Goal: Information Seeking & Learning: Learn about a topic

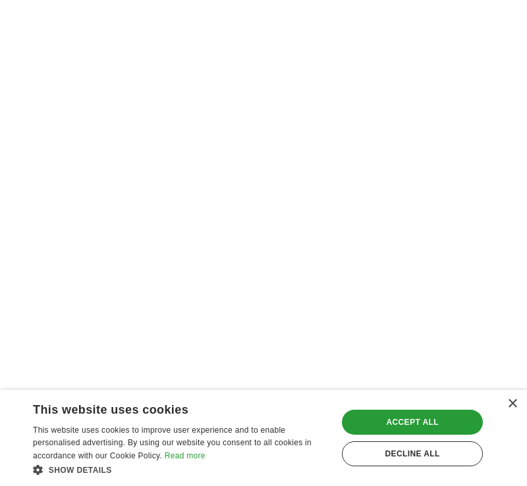
scroll to position [2809, 0]
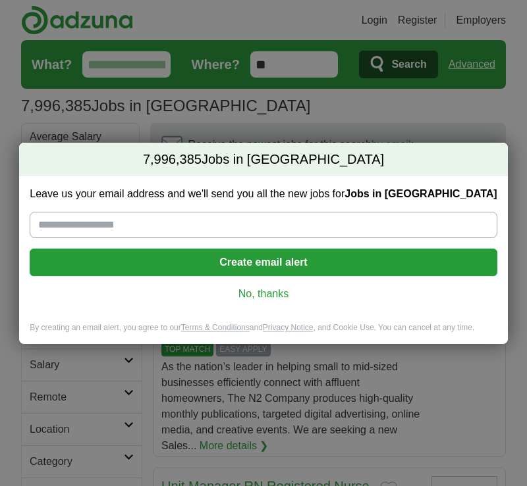
click at [268, 301] on link "No, thanks" at bounding box center [263, 294] width 446 height 14
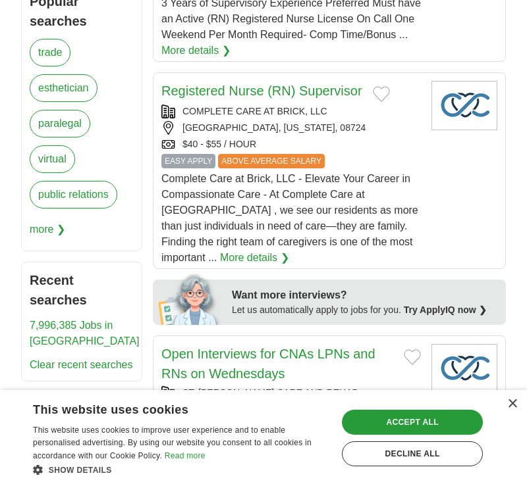
scroll to position [600, 0]
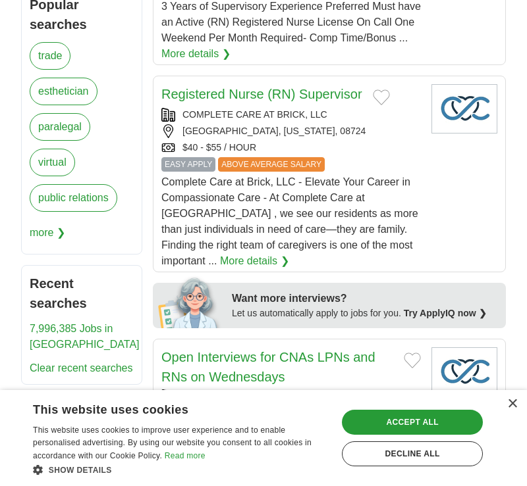
click at [59, 165] on link "virtual" at bounding box center [52, 163] width 45 height 28
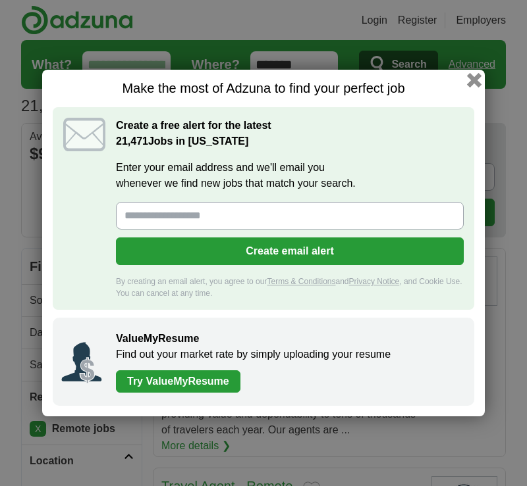
click at [473, 84] on button "button" at bounding box center [474, 80] width 14 height 14
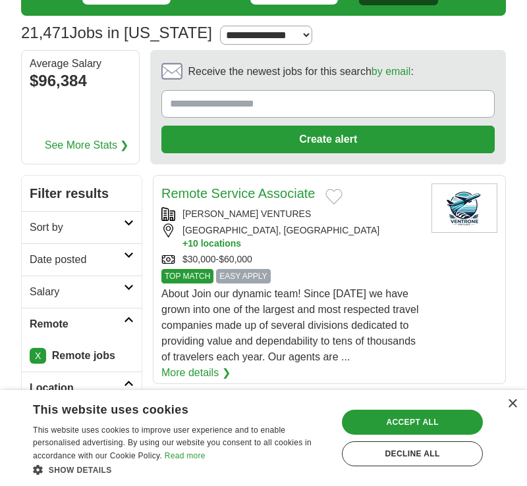
scroll to position [75, 0]
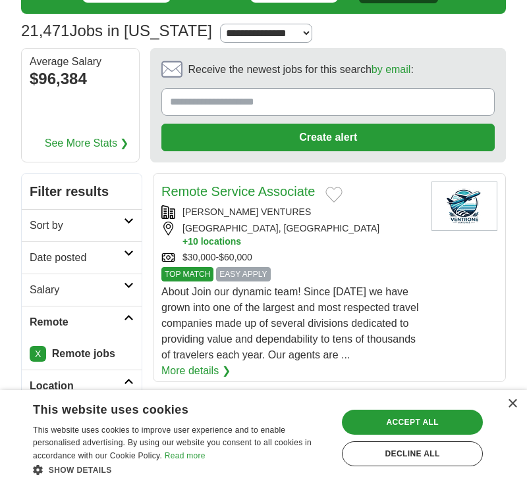
click at [74, 227] on h2 "Sort by" at bounding box center [77, 226] width 94 height 16
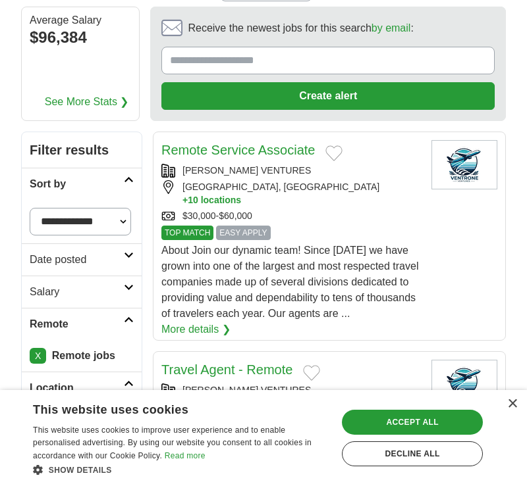
scroll to position [123, 0]
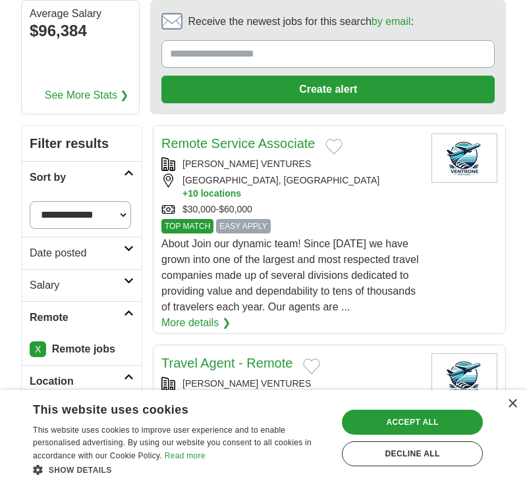
click at [73, 221] on select "**********" at bounding box center [80, 215] width 101 height 28
click at [87, 178] on h2 "Sort by" at bounding box center [77, 178] width 94 height 16
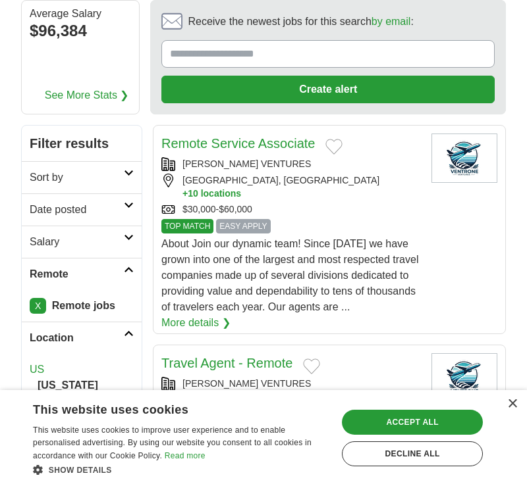
click at [77, 203] on h2 "Date posted" at bounding box center [77, 210] width 94 height 16
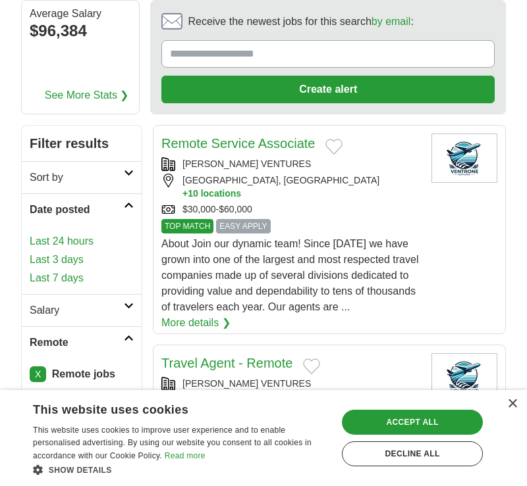
click at [50, 309] on h2 "Salary" at bounding box center [77, 311] width 94 height 16
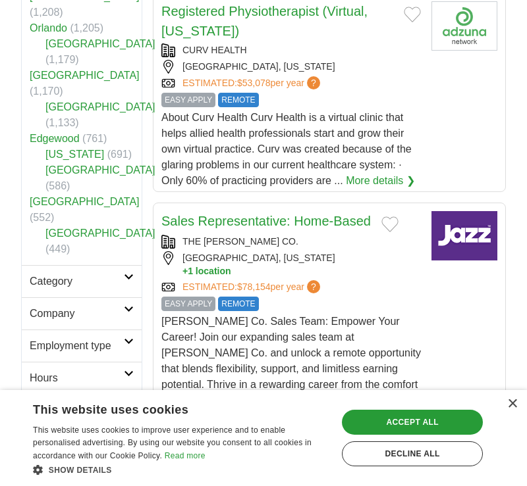
scroll to position [965, 0]
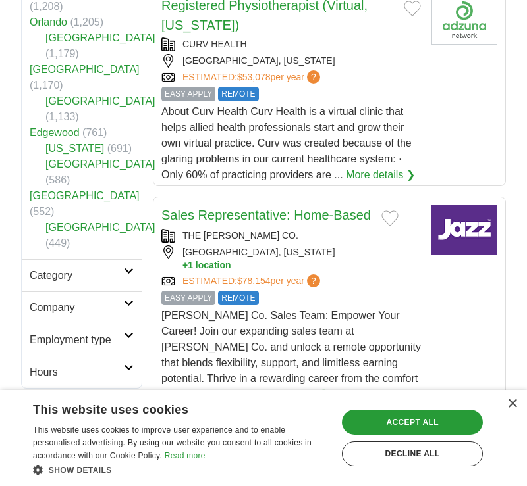
click at [88, 268] on h2 "Category" at bounding box center [77, 276] width 94 height 16
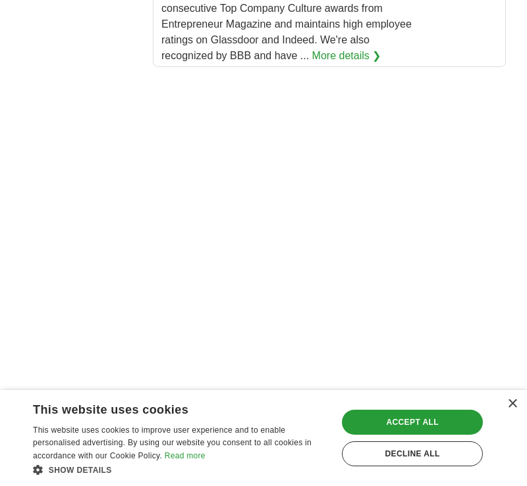
scroll to position [2498, 0]
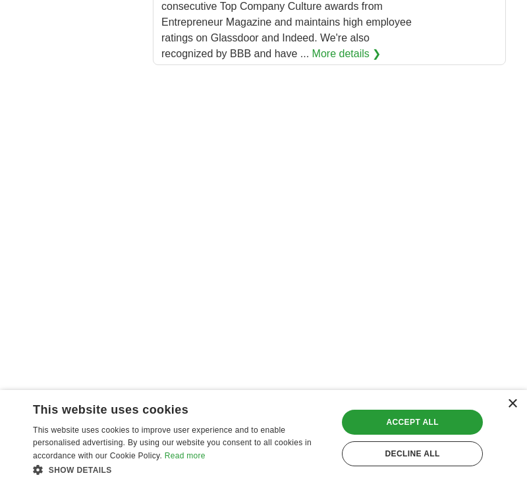
click at [510, 401] on div "×" at bounding box center [512, 405] width 10 height 10
